Goal: Find specific page/section: Find specific page/section

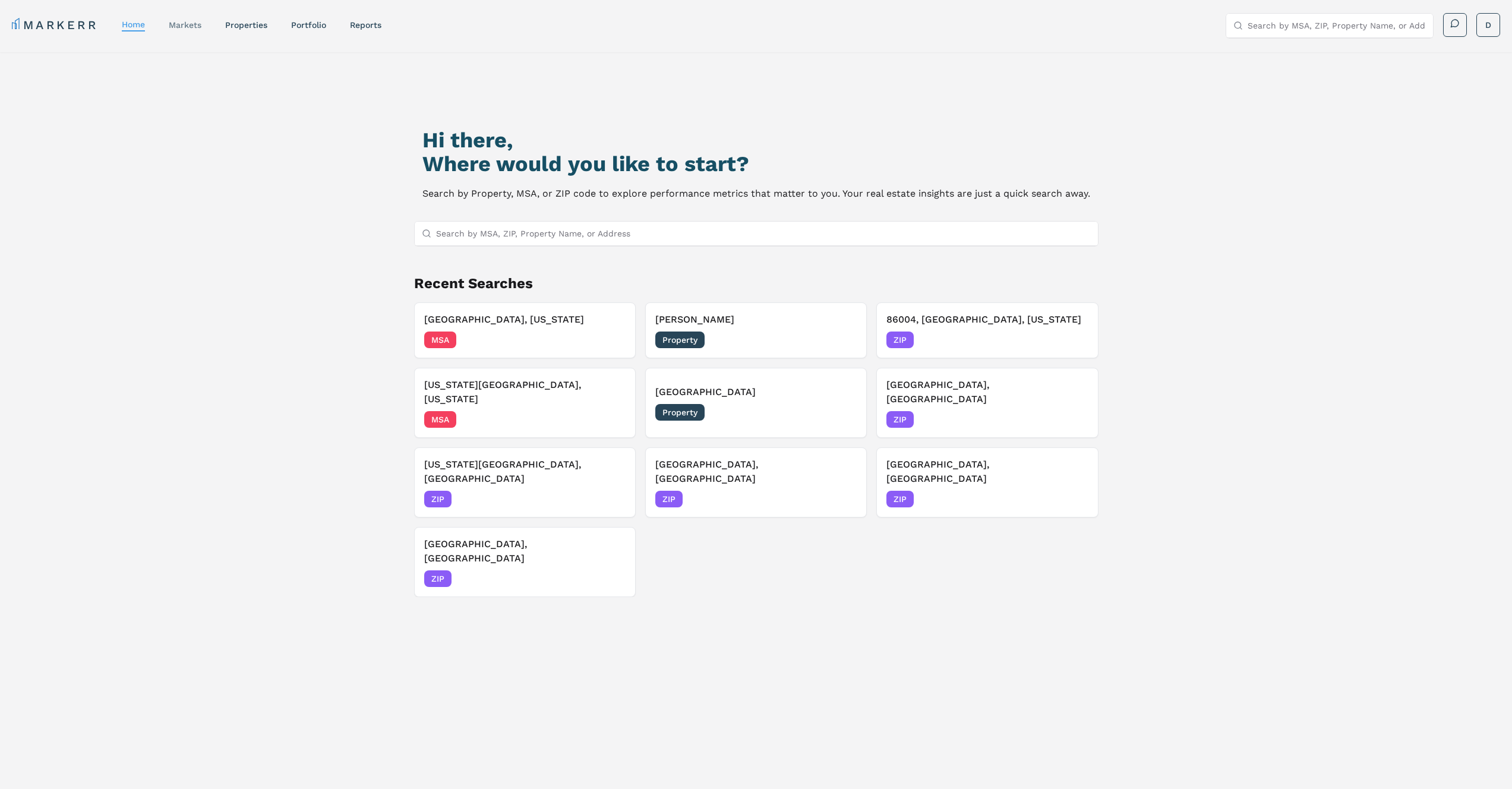
click at [196, 28] on link "markets" at bounding box center [185, 25] width 33 height 9
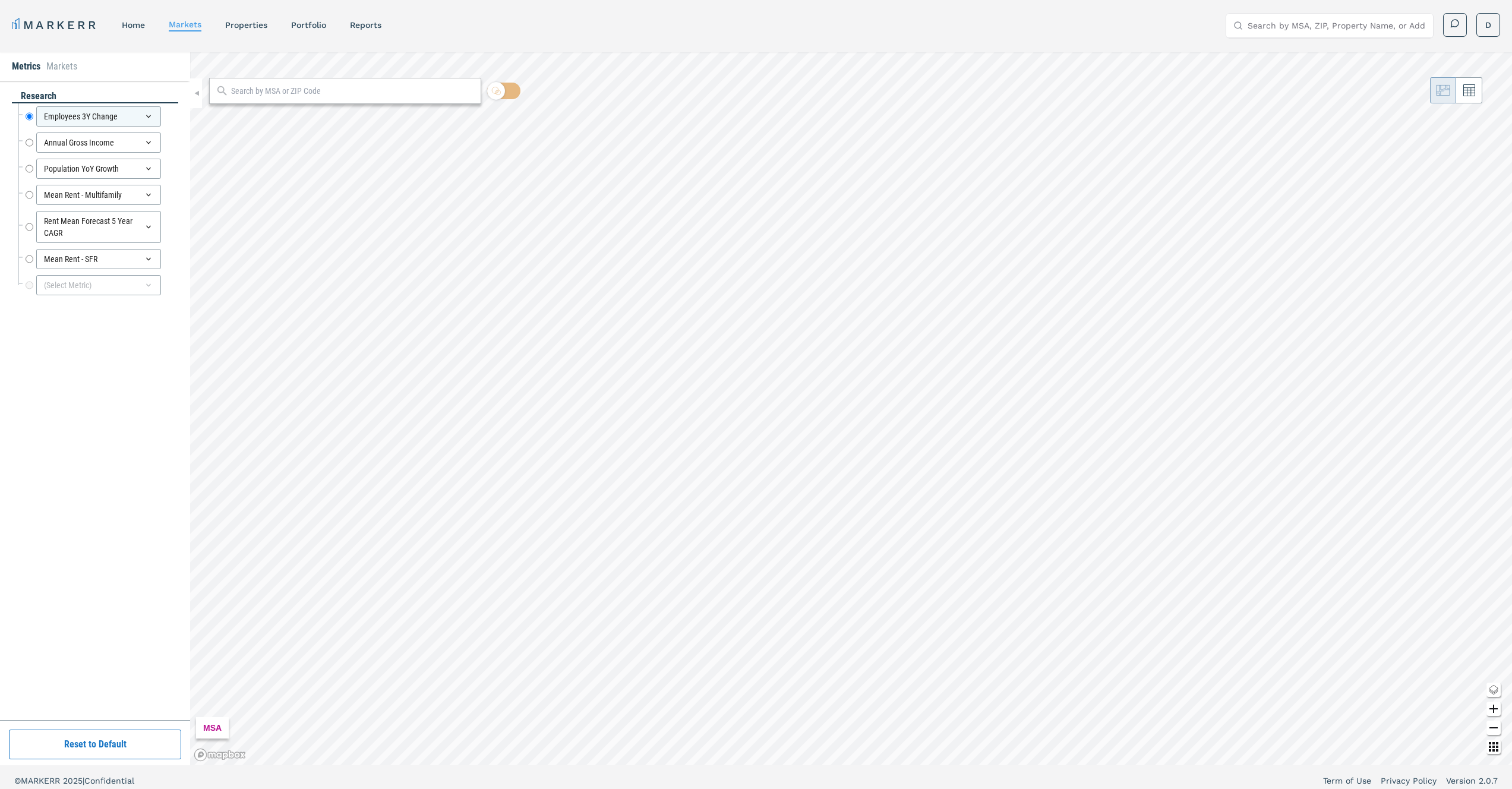
click at [95, 733] on button "Reset to Default" at bounding box center [95, 744] width 172 height 30
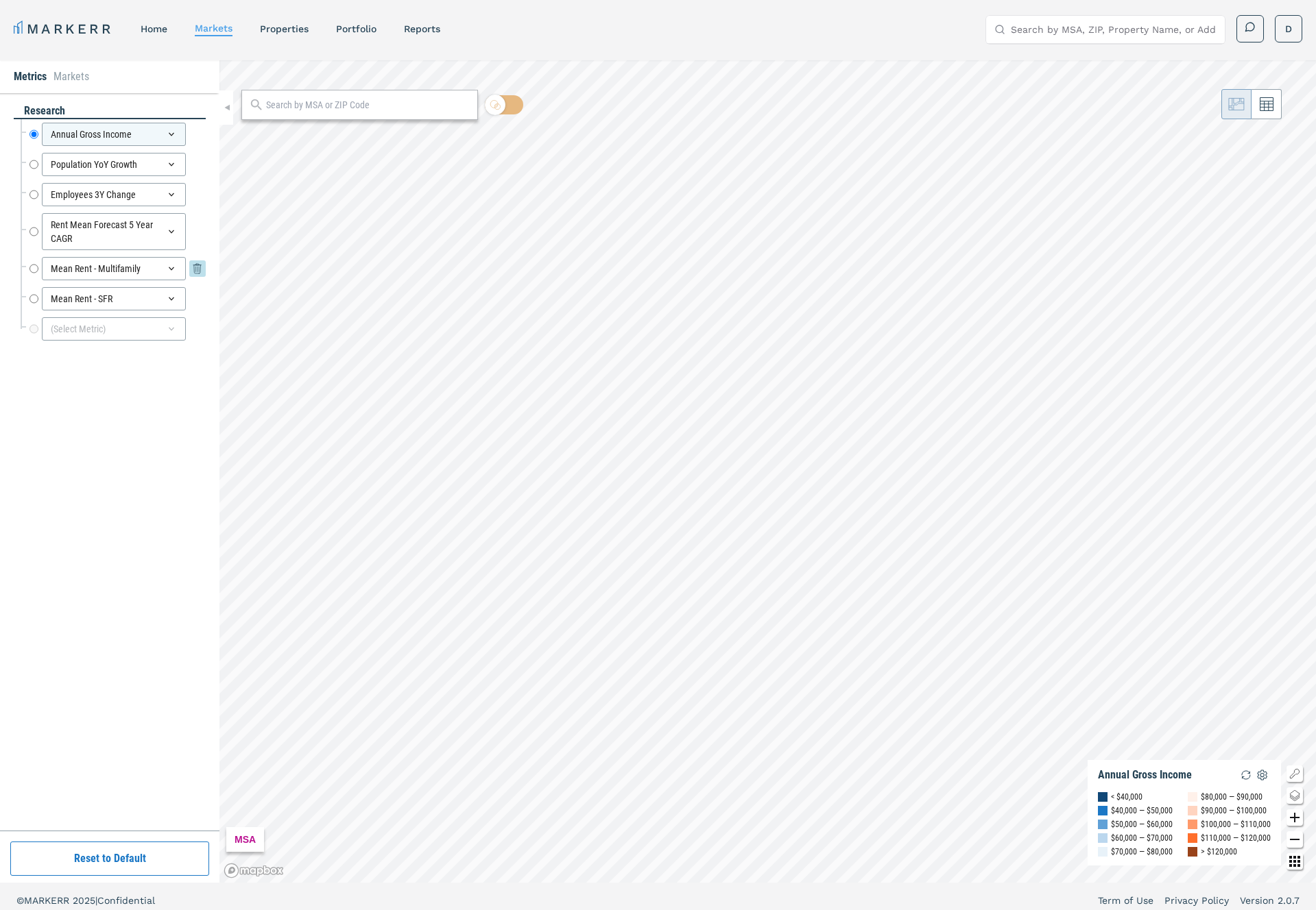
click at [39, 264] on div "Mean Rent - Multifamily Mean Rent - Multifamily" at bounding box center [118, 268] width 176 height 23
click at [35, 266] on input "Mean Rent - Multifamily" at bounding box center [34, 268] width 9 height 23
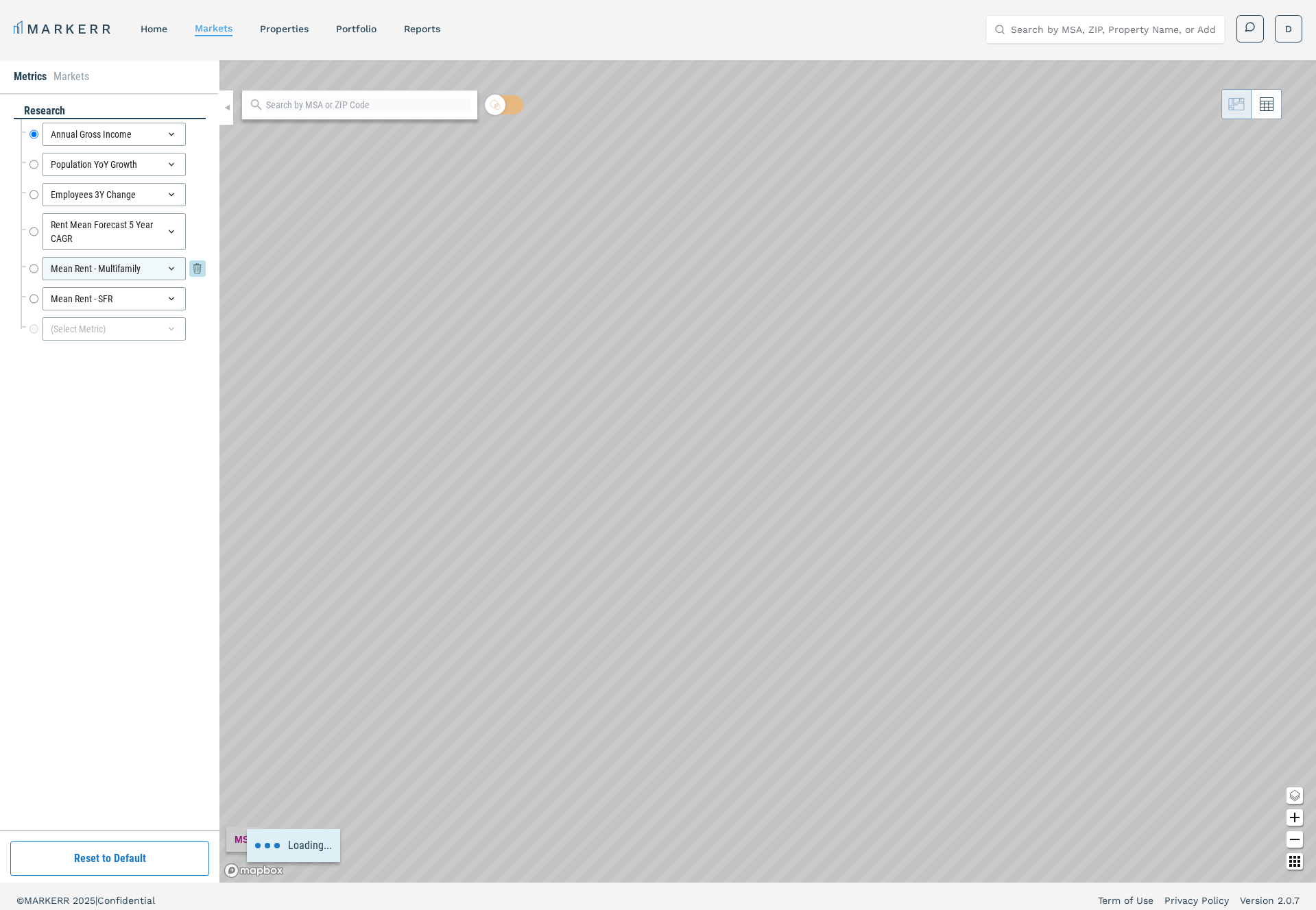
radio input "false"
radio input "true"
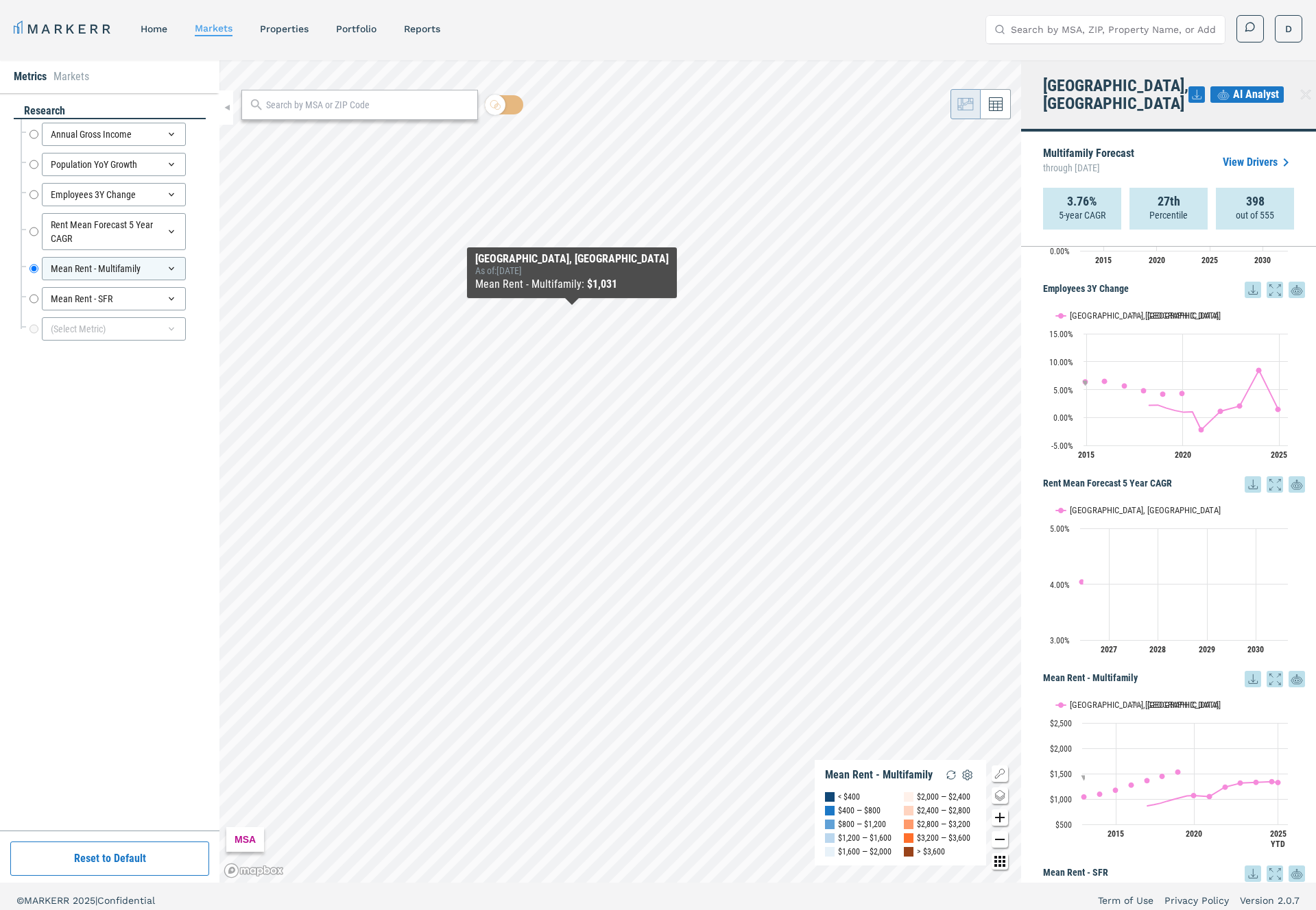
scroll to position [705, 0]
